Goal: Information Seeking & Learning: Learn about a topic

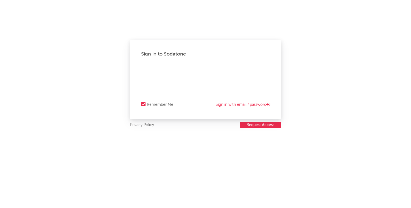
select select "recorded_music"
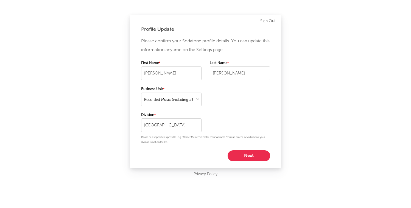
click at [243, 156] on button "Next" at bounding box center [249, 155] width 43 height 11
select select "marketing"
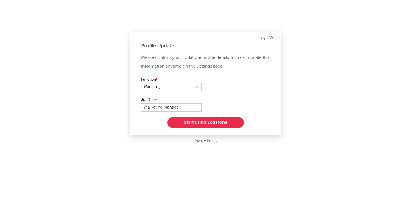
click at [206, 125] on button "Start using Sodatone" at bounding box center [206, 122] width 76 height 11
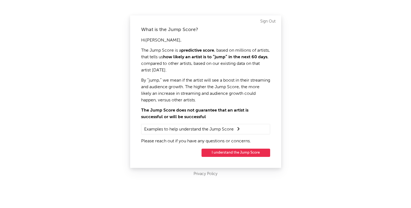
click at [224, 151] on button "I understand the Jump Score" at bounding box center [236, 153] width 69 height 8
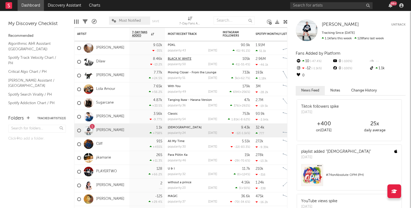
click at [179, 57] on link "BLACK N’ WHITE" at bounding box center [180, 58] width 24 height 3
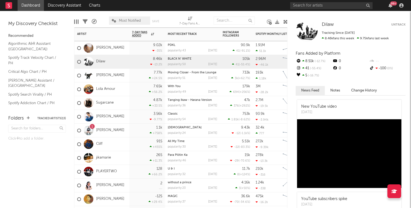
click at [182, 65] on div "popularity: 50" at bounding box center [177, 64] width 18 height 3
click at [98, 61] on link "Dilaw" at bounding box center [100, 61] width 9 height 5
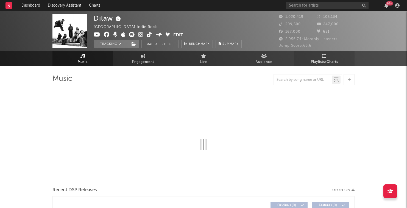
click at [317, 59] on span "Playlists/Charts" at bounding box center [324, 62] width 27 height 7
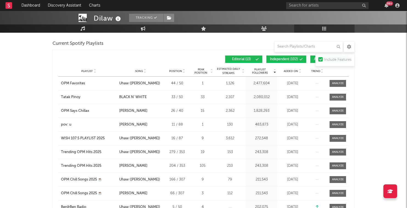
scroll to position [142, 0]
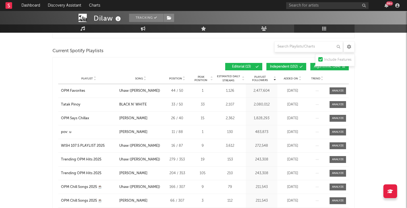
click at [300, 79] on icon at bounding box center [300, 80] width 3 height 2
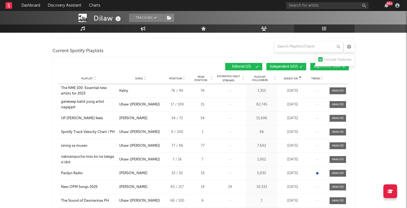
click at [300, 79] on icon at bounding box center [300, 80] width 3 height 2
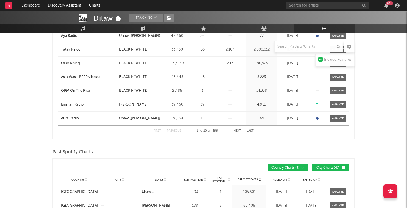
scroll to position [238, 0]
click at [237, 132] on button "Next" at bounding box center [238, 131] width 8 height 3
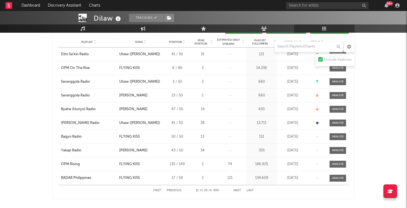
scroll to position [179, 0]
click at [237, 190] on button "Next" at bounding box center [238, 190] width 8 height 3
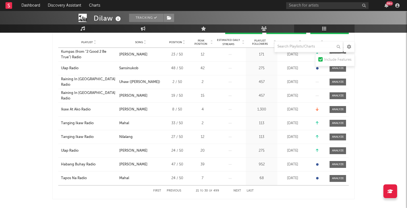
click at [237, 190] on button "Next" at bounding box center [238, 190] width 8 height 3
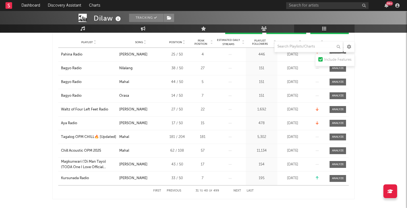
click at [238, 190] on button "Next" at bounding box center [238, 190] width 8 height 3
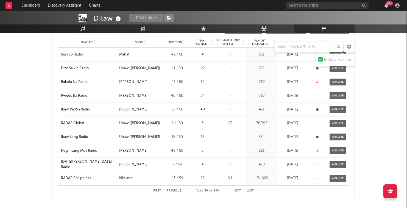
click at [158, 191] on button "First" at bounding box center [157, 190] width 8 height 3
